Goal: Task Accomplishment & Management: Complete application form

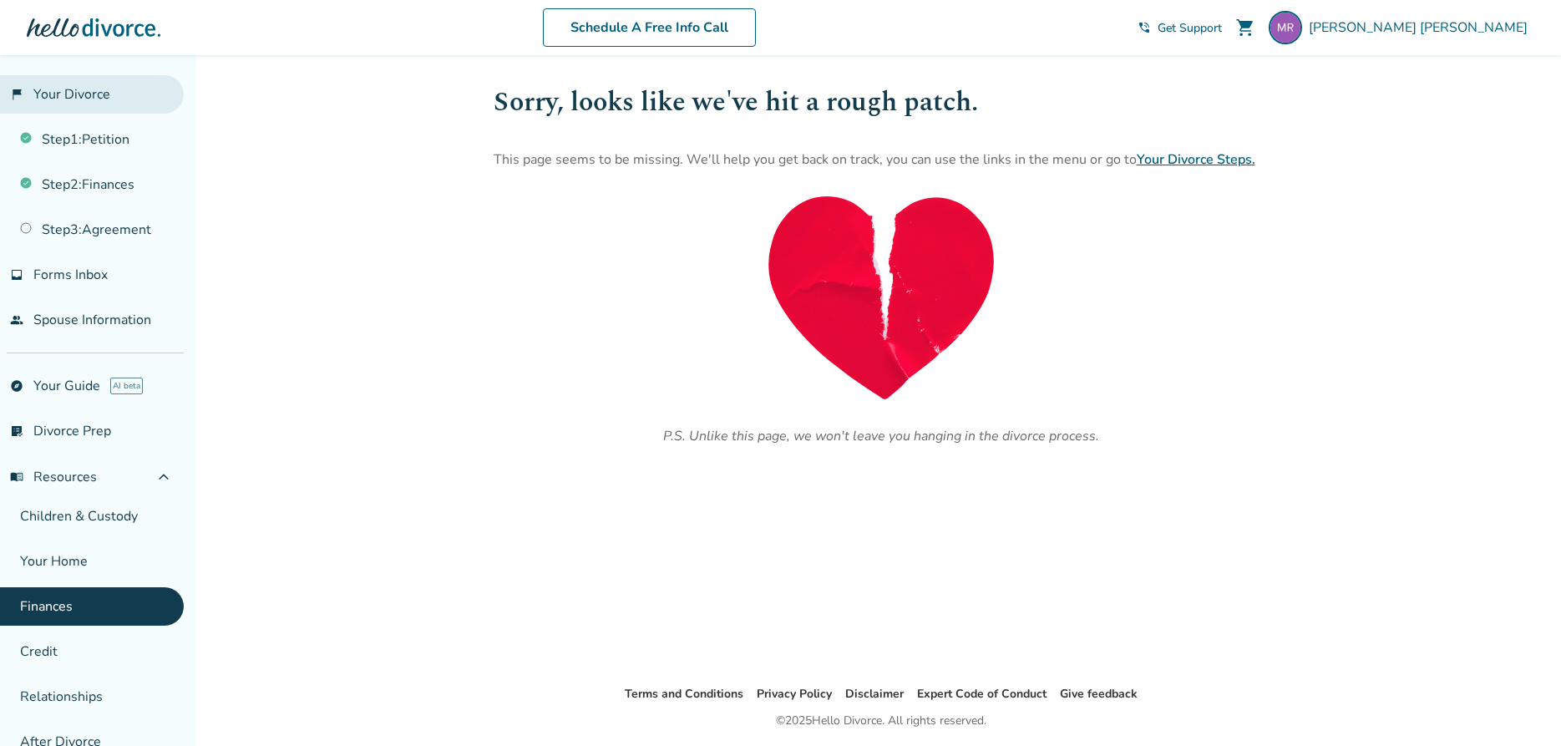
click at [89, 100] on link "flag_2 Your Divorce" at bounding box center [92, 94] width 184 height 38
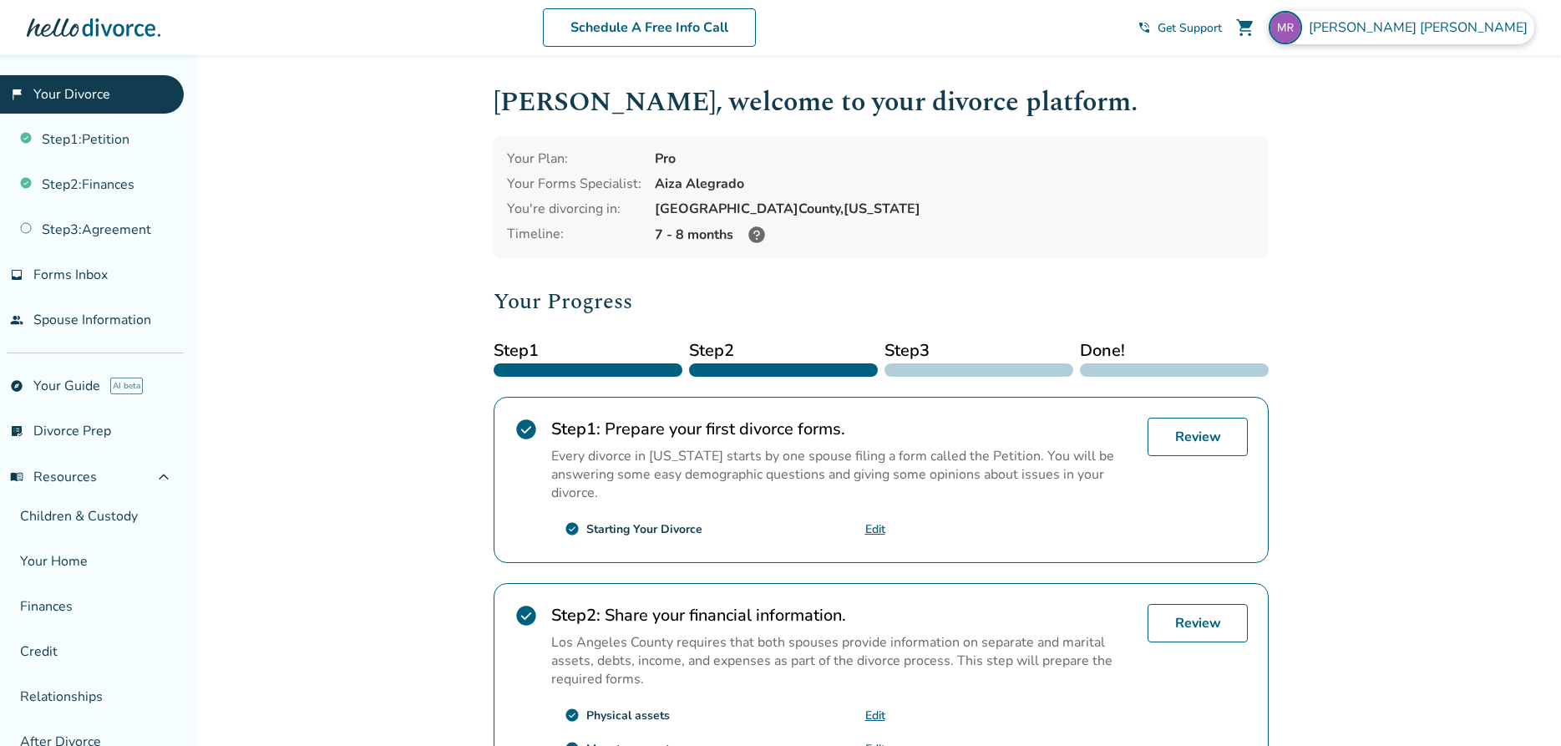
click at [1470, 25] on span "[PERSON_NAME]" at bounding box center [1420, 27] width 225 height 18
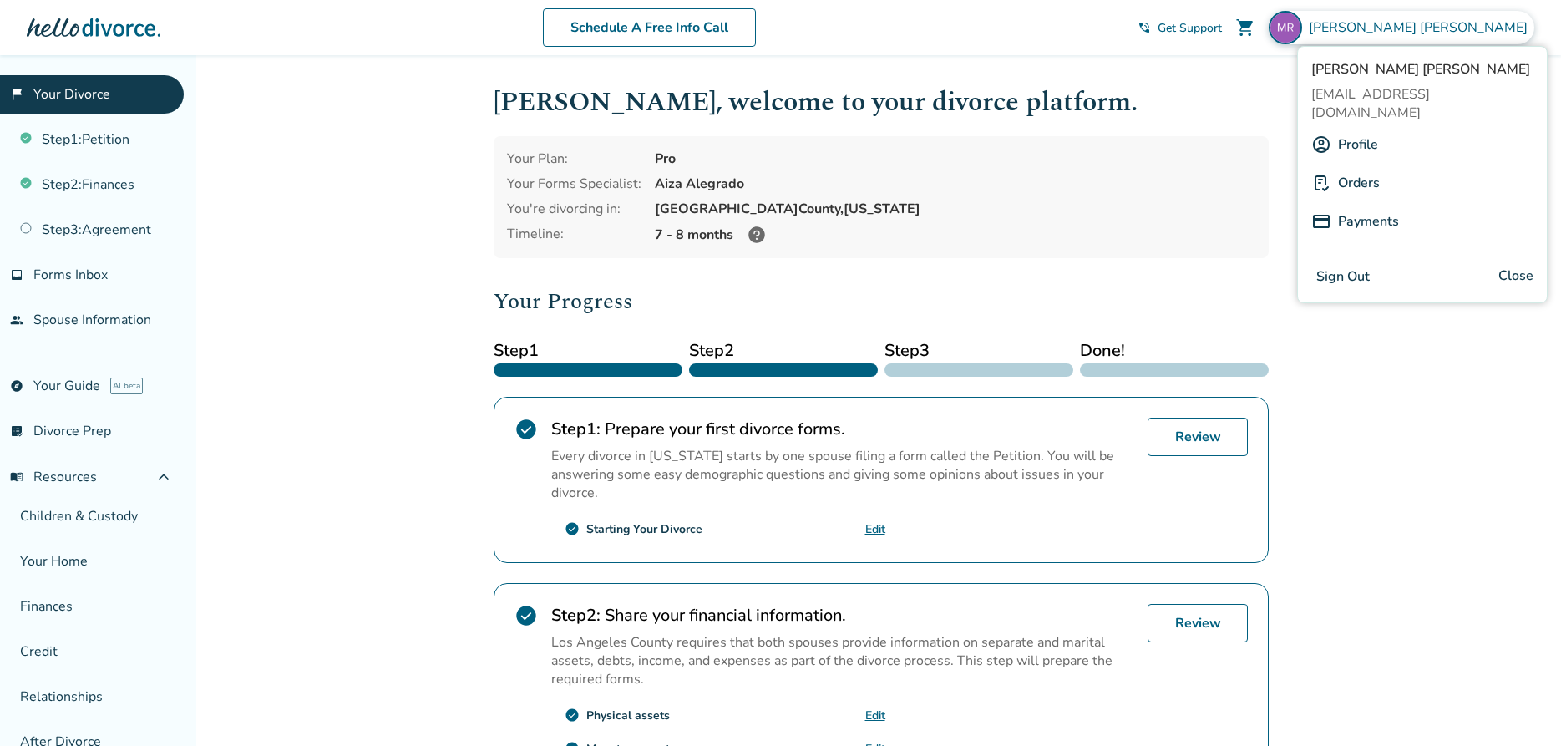
click at [1363, 129] on link "Profile" at bounding box center [1358, 145] width 40 height 32
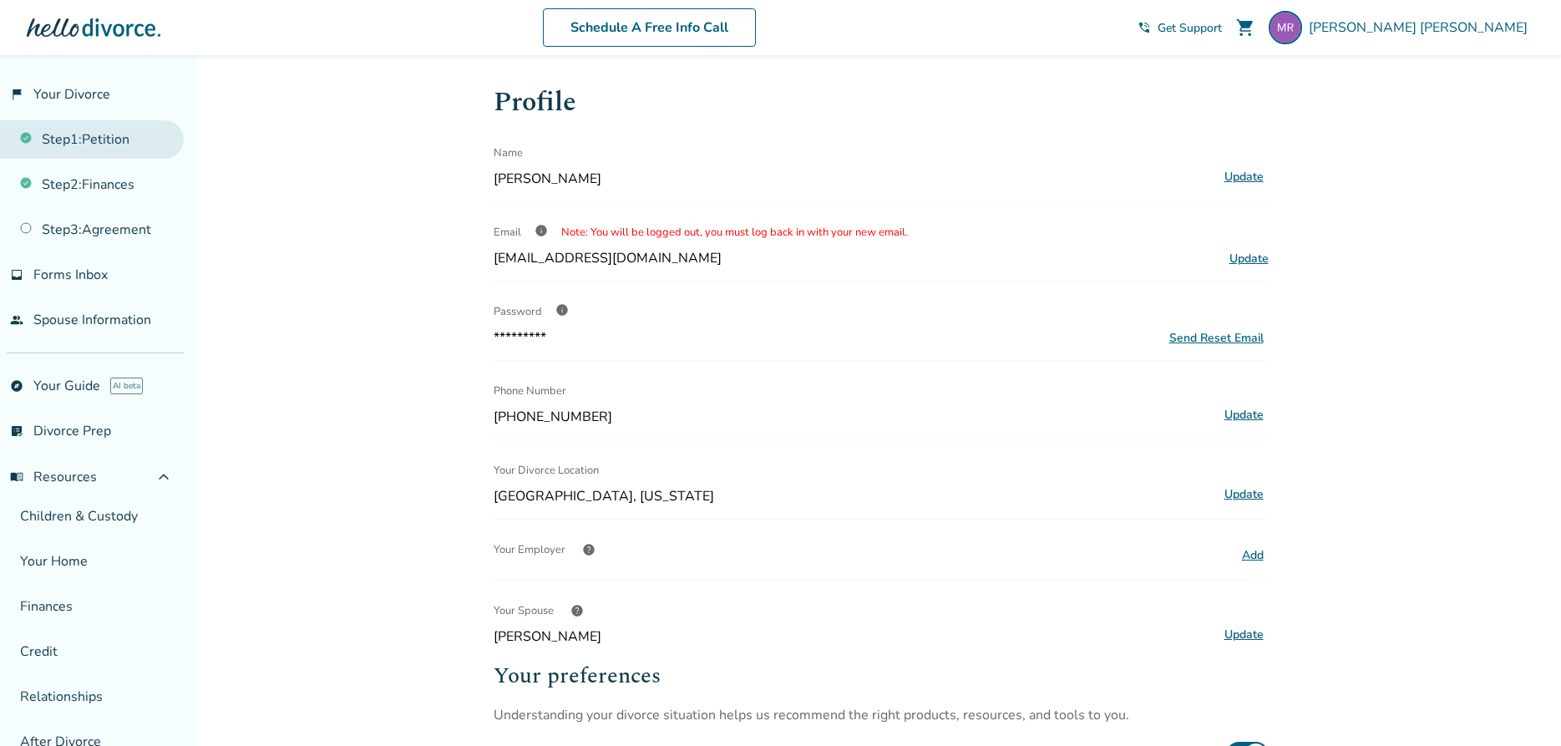
click at [109, 144] on link "Step 1 : Petition" at bounding box center [92, 139] width 184 height 38
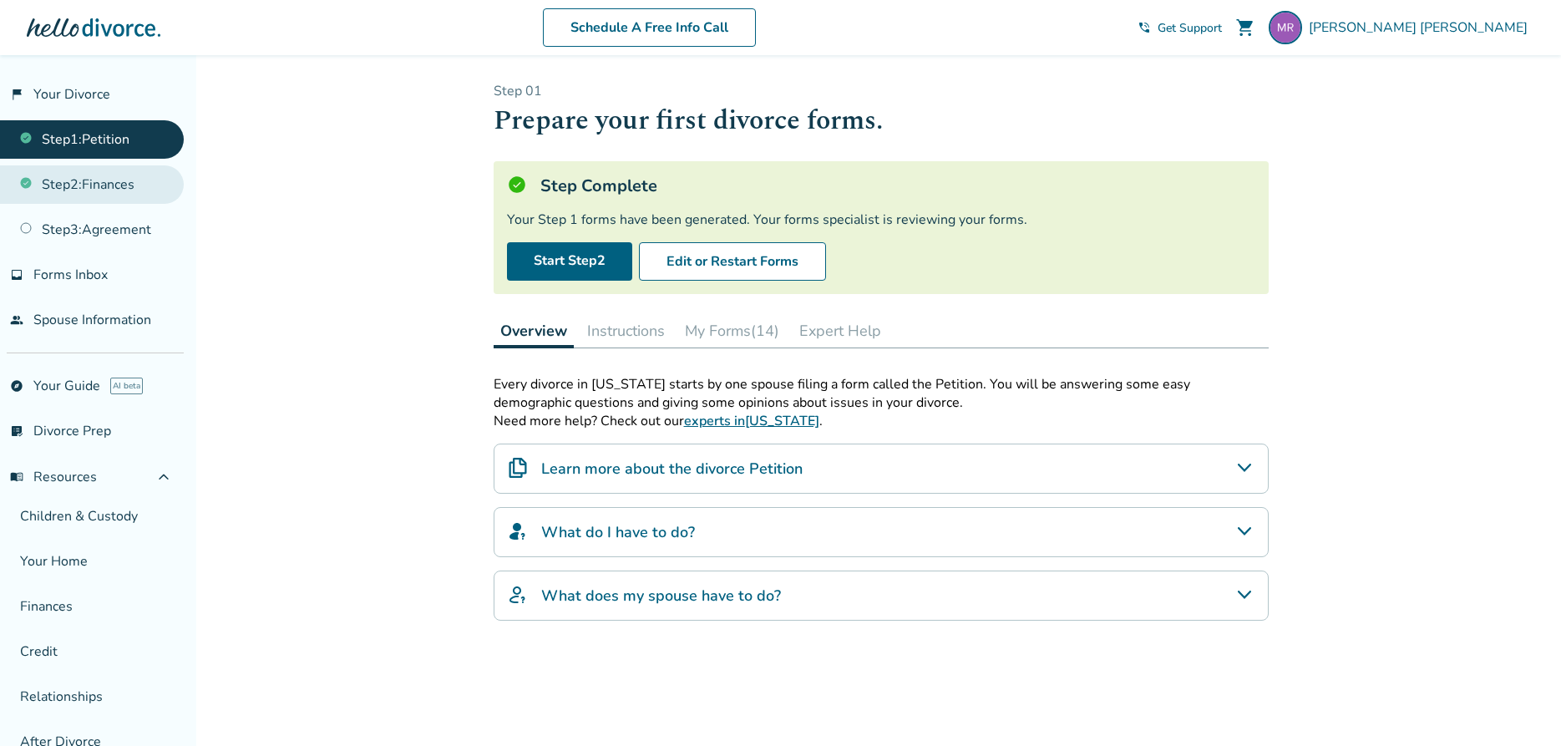
click at [104, 185] on link "Step 2 : Finances" at bounding box center [92, 184] width 184 height 38
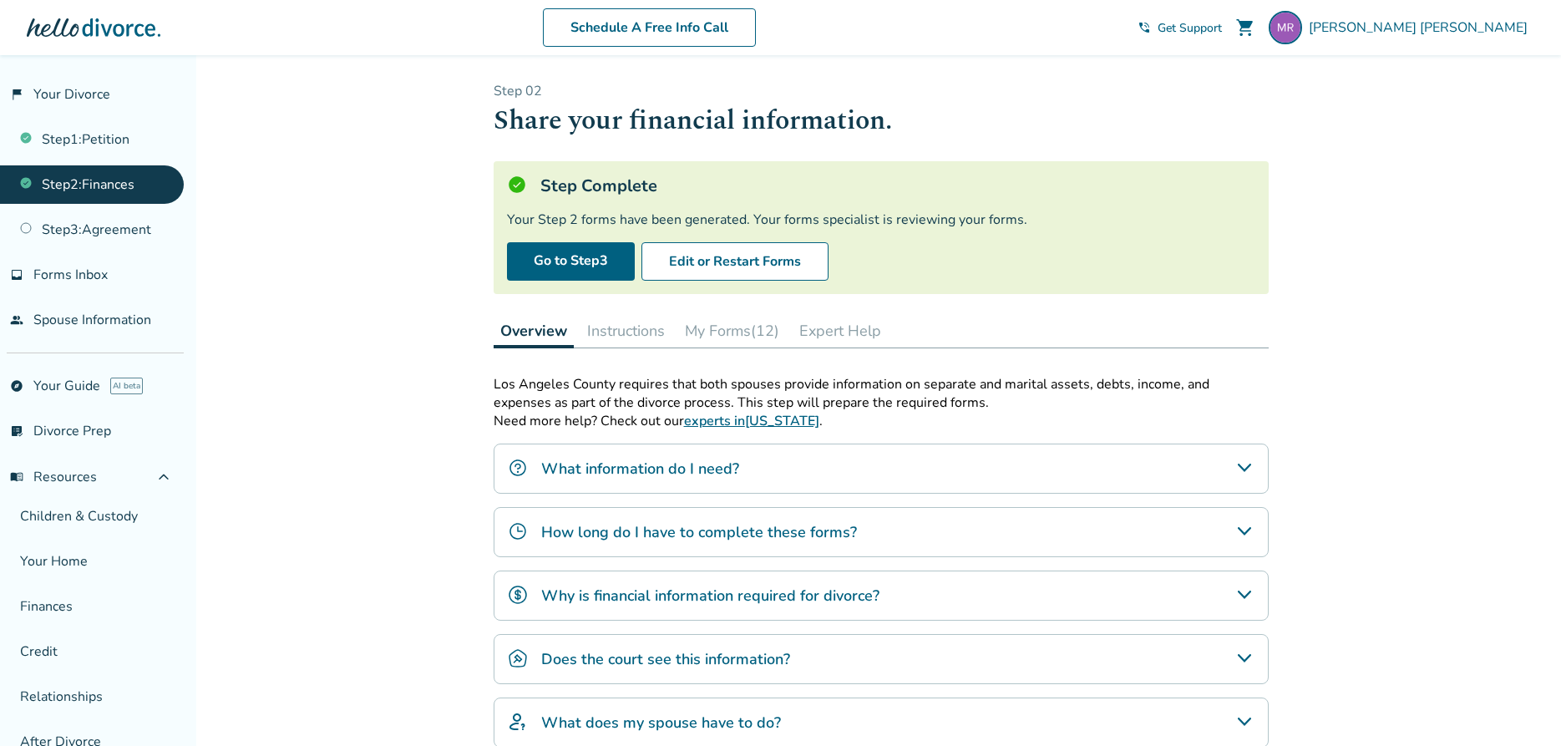
click at [722, 335] on button "My Forms (12)" at bounding box center [732, 330] width 108 height 33
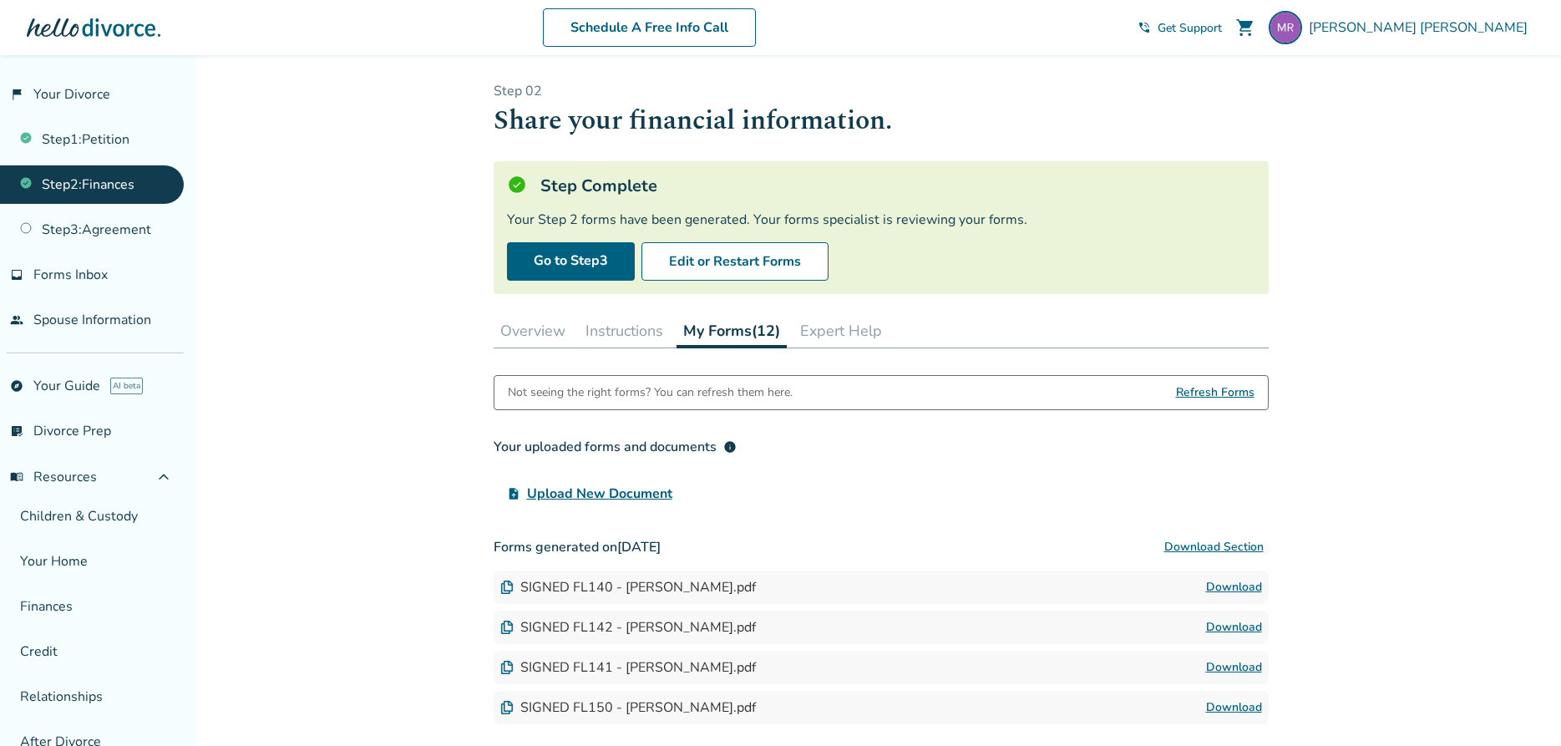
click at [826, 330] on button "Expert Help" at bounding box center [840, 330] width 95 height 33
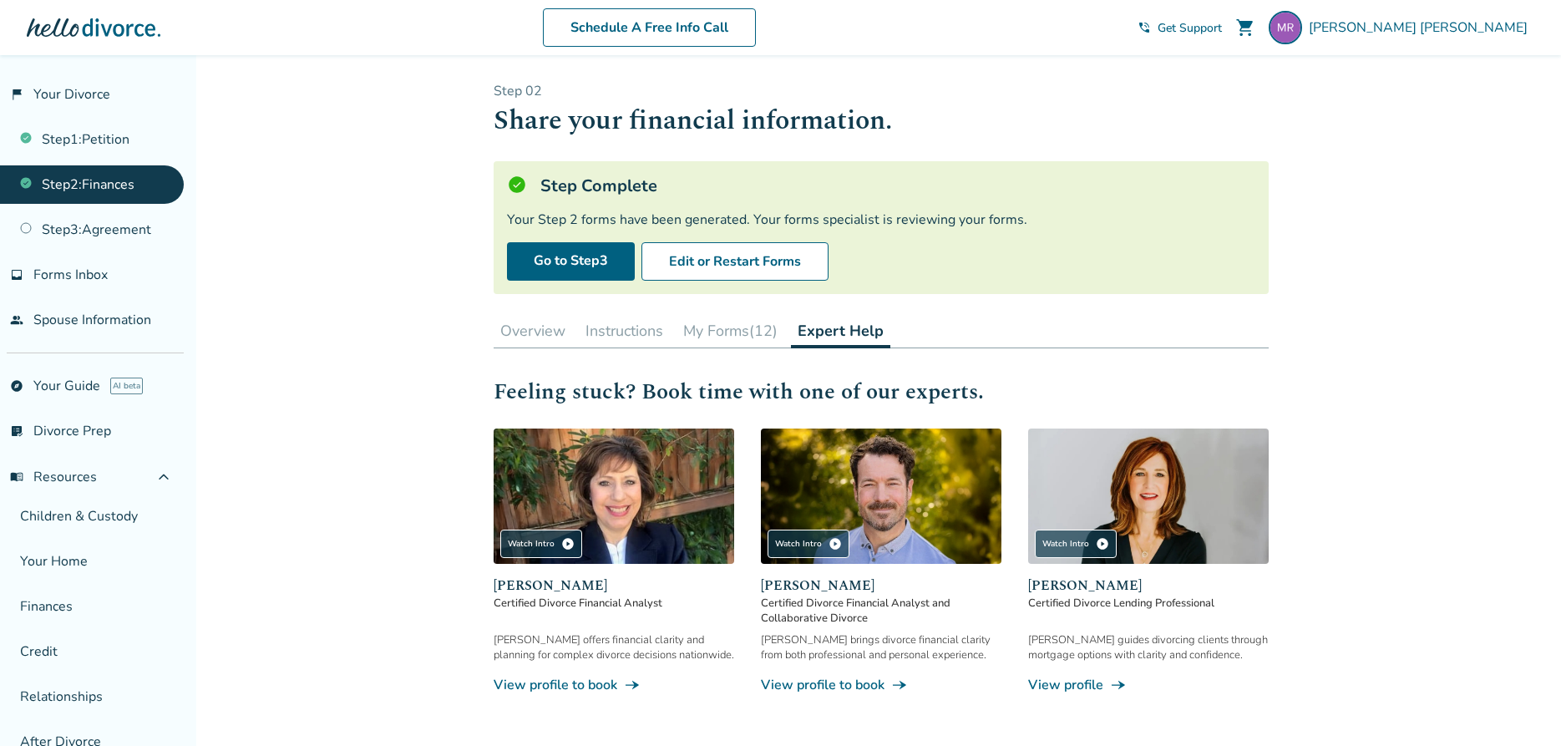
click at [705, 328] on button "My Forms (12)" at bounding box center [730, 330] width 108 height 33
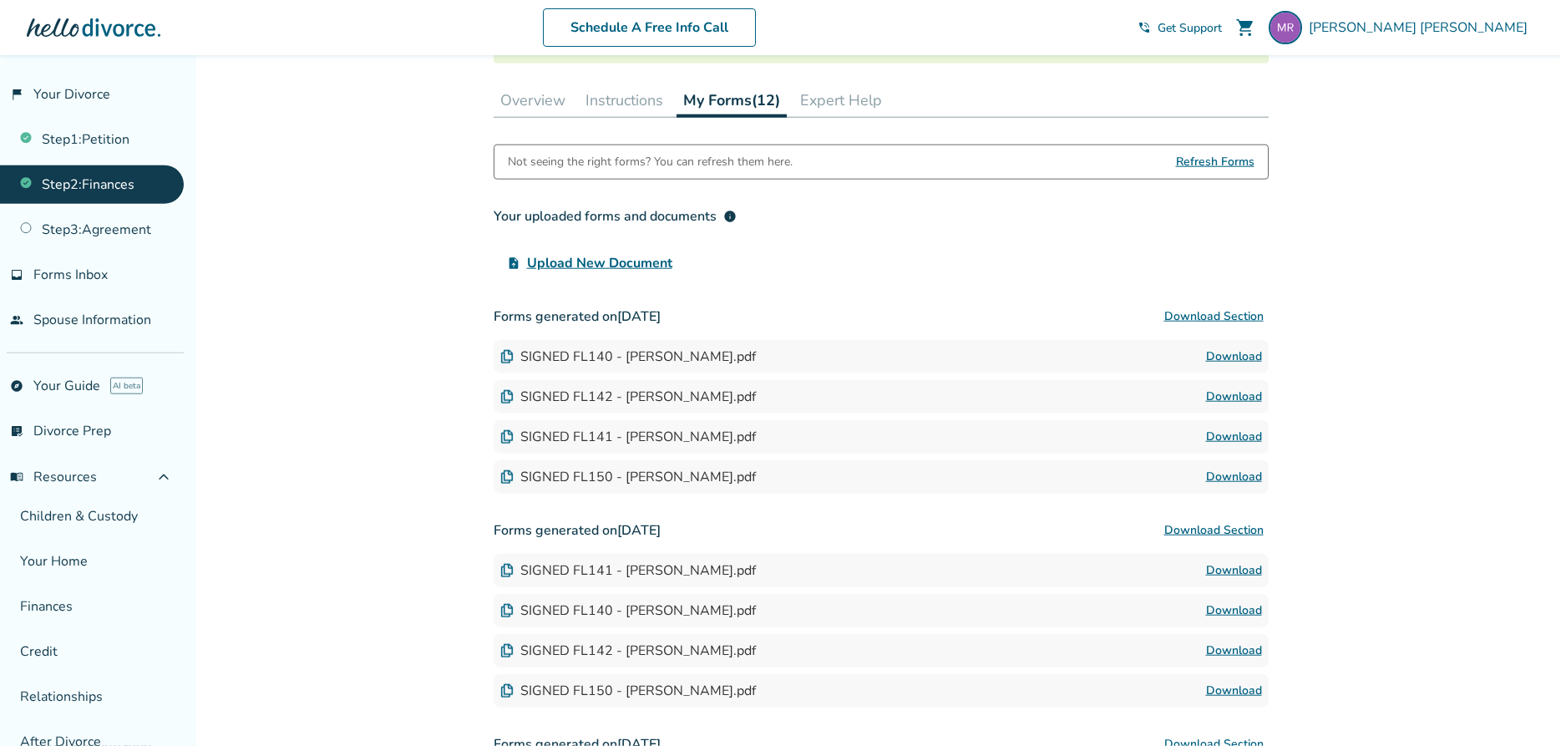
scroll to position [256, 0]
